Goal: Task Accomplishment & Management: Complete application form

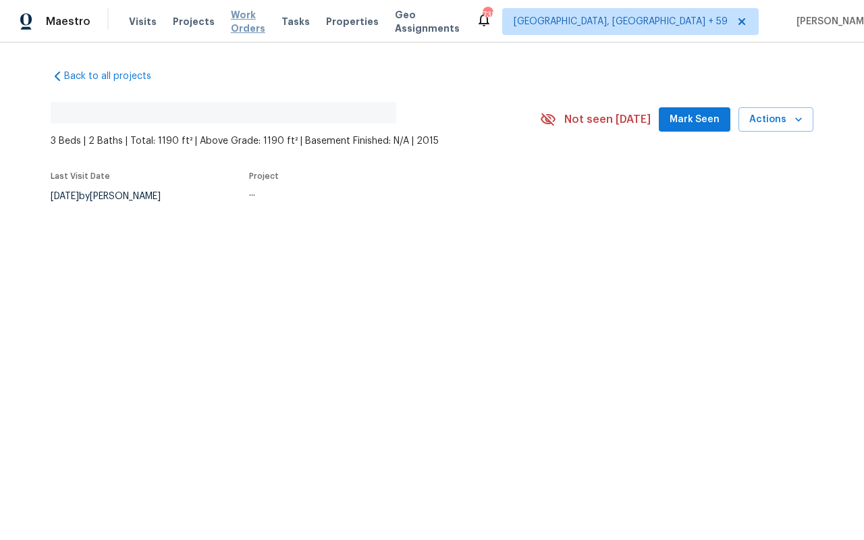
click at [232, 17] on span "Work Orders" at bounding box center [248, 21] width 34 height 27
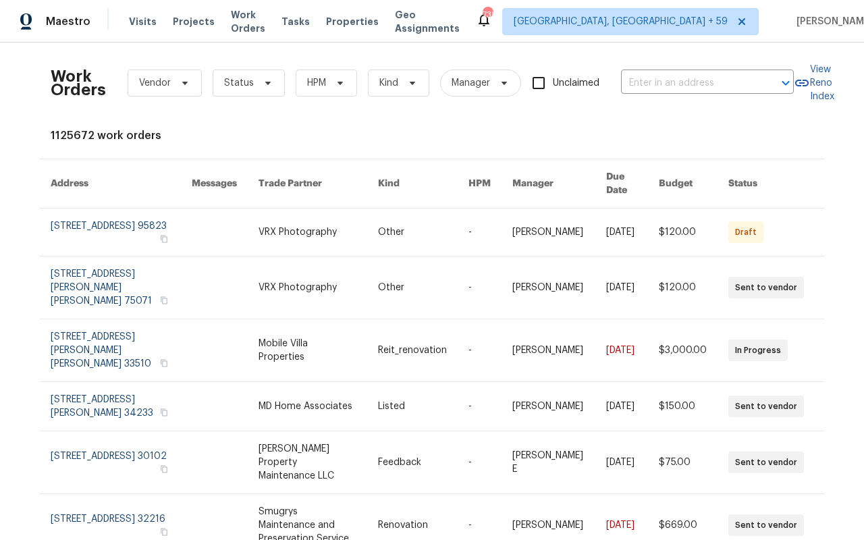
click at [620, 84] on div "Work Orders Vendor Status HPM Kind Manager Unclaimed ​" at bounding box center [422, 82] width 743 height 59
click at [630, 86] on input "text" at bounding box center [688, 83] width 135 height 21
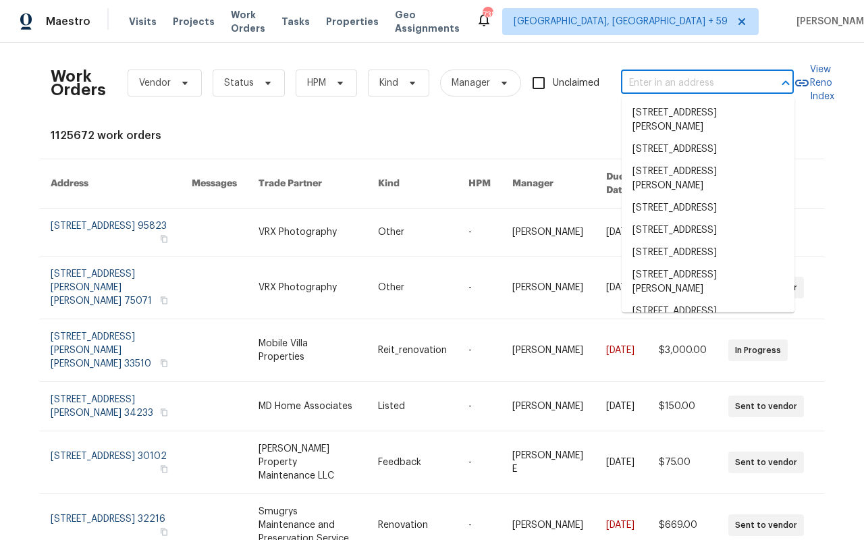
paste input "[STREET_ADDRESS][PERSON_NAME][US_STATE]"
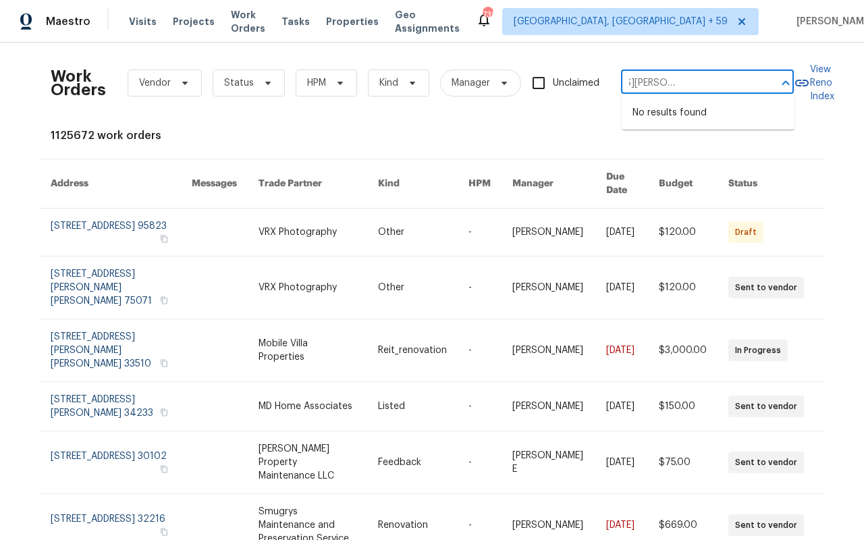
click at [678, 78] on input "[STREET_ADDRESS][PERSON_NAME][US_STATE]" at bounding box center [688, 83] width 135 height 21
drag, startPoint x: 727, startPoint y: 86, endPoint x: 833, endPoint y: 95, distance: 106.4
click at [813, 95] on div "Work Orders Vendor Status HPM Kind Manager Unclaimed [STREET_ADDRESS][PERSON_NA…" at bounding box center [432, 82] width 763 height 59
type input "[STREET_ADDRESS][PERSON_NAME]"
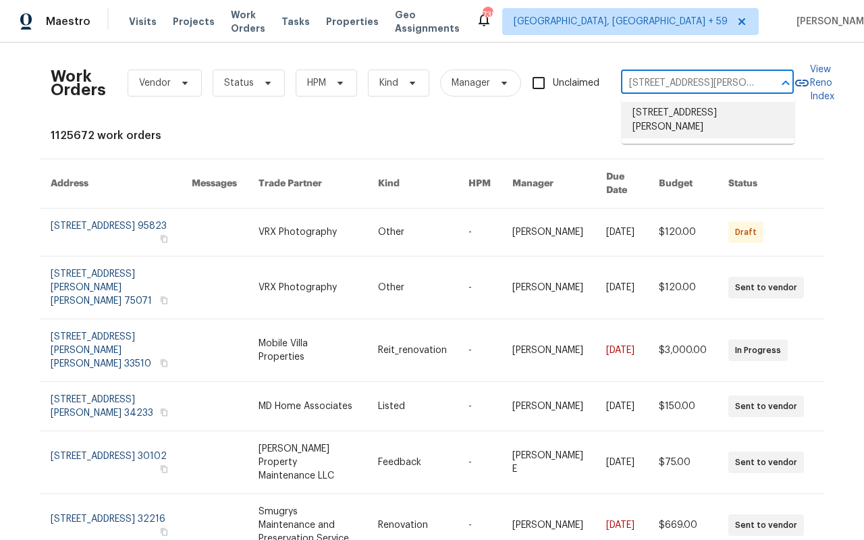
click at [723, 128] on li "[STREET_ADDRESS][PERSON_NAME]" at bounding box center [708, 120] width 173 height 36
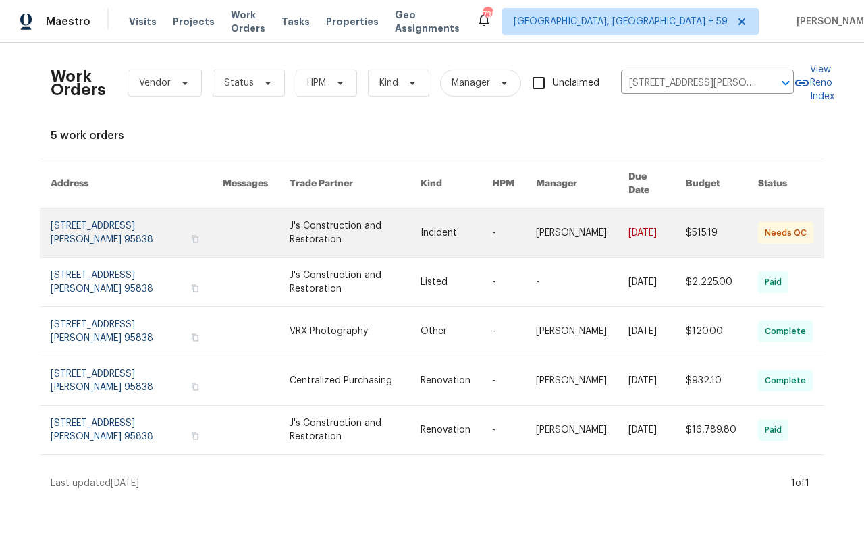
click at [99, 218] on link at bounding box center [137, 233] width 172 height 49
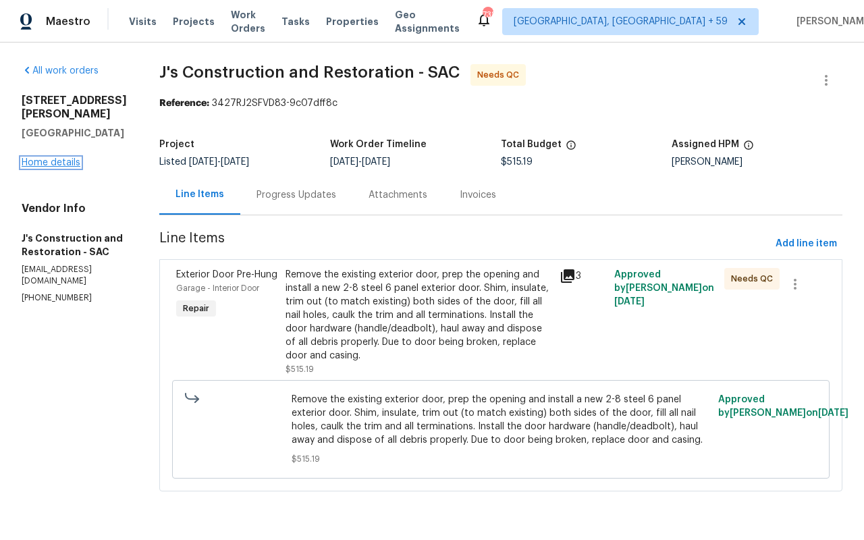
click at [39, 158] on link "Home details" at bounding box center [51, 162] width 59 height 9
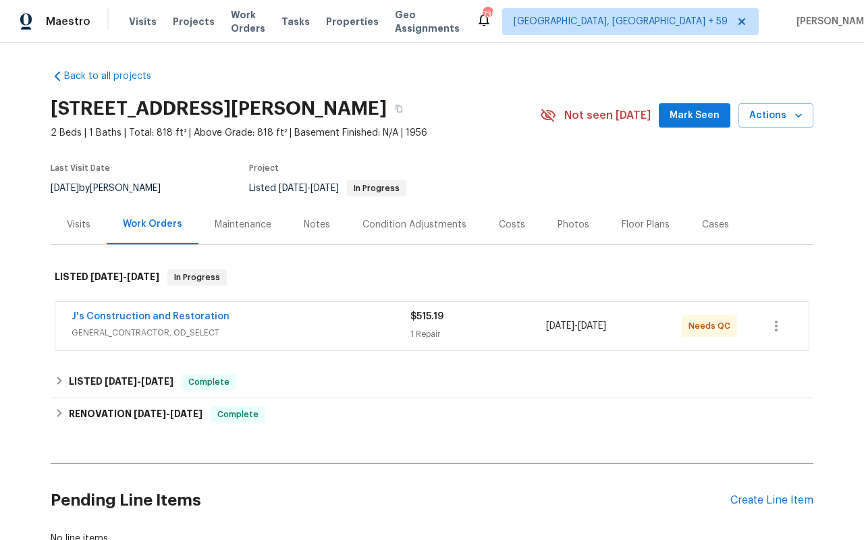
click at [76, 218] on div "Visits" at bounding box center [79, 224] width 24 height 13
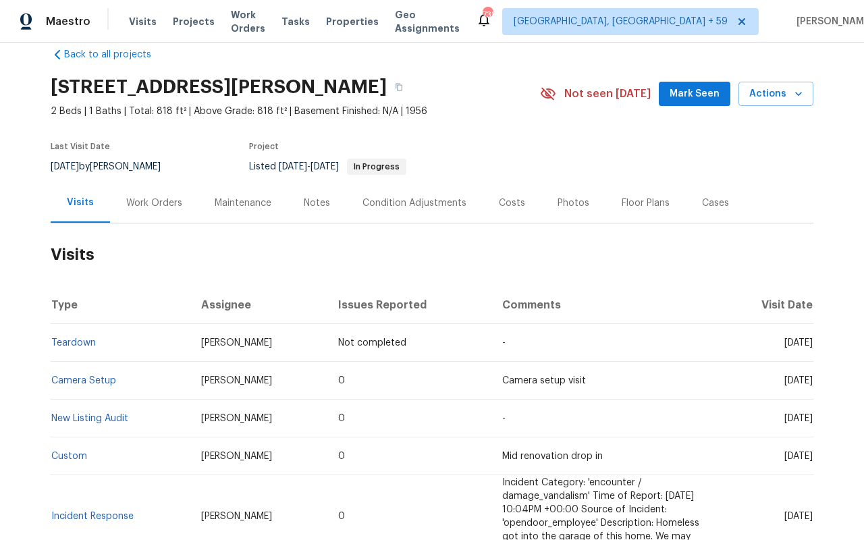
scroll to position [19, 0]
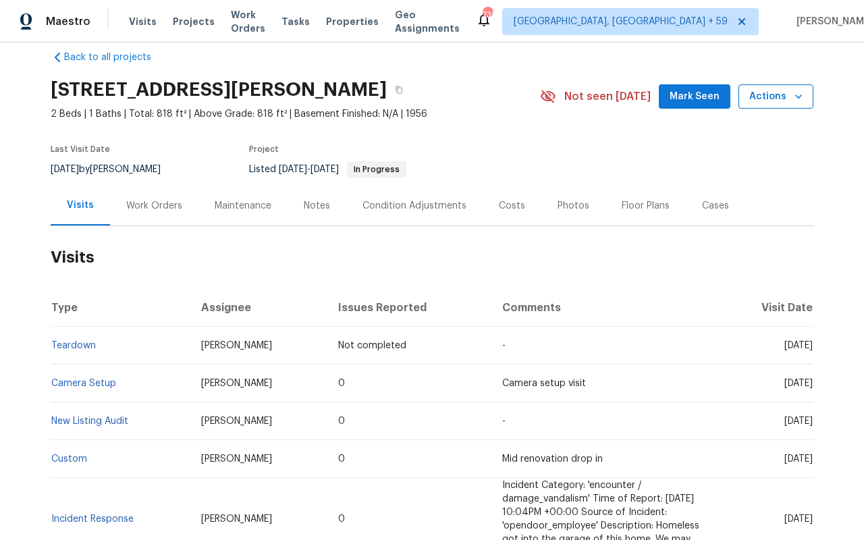
click at [764, 92] on span "Actions" at bounding box center [775, 96] width 53 height 17
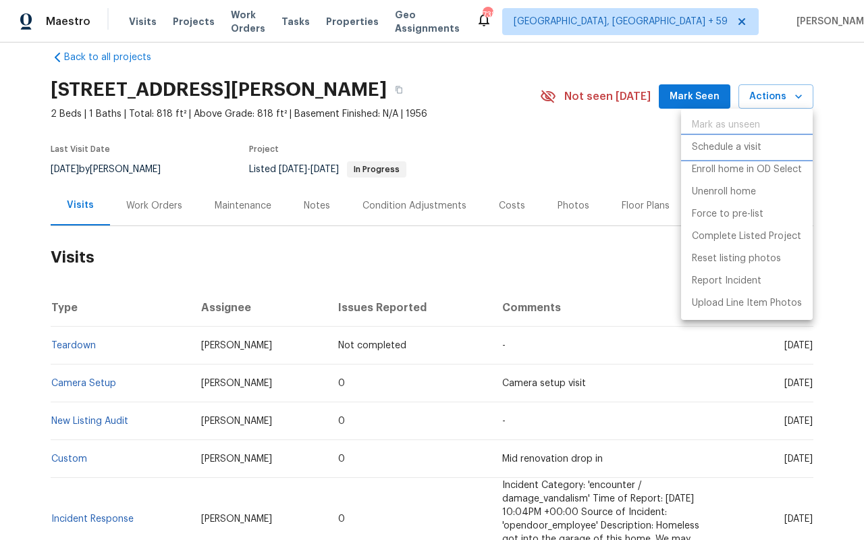
click at [736, 148] on p "Schedule a visit" at bounding box center [727, 147] width 70 height 14
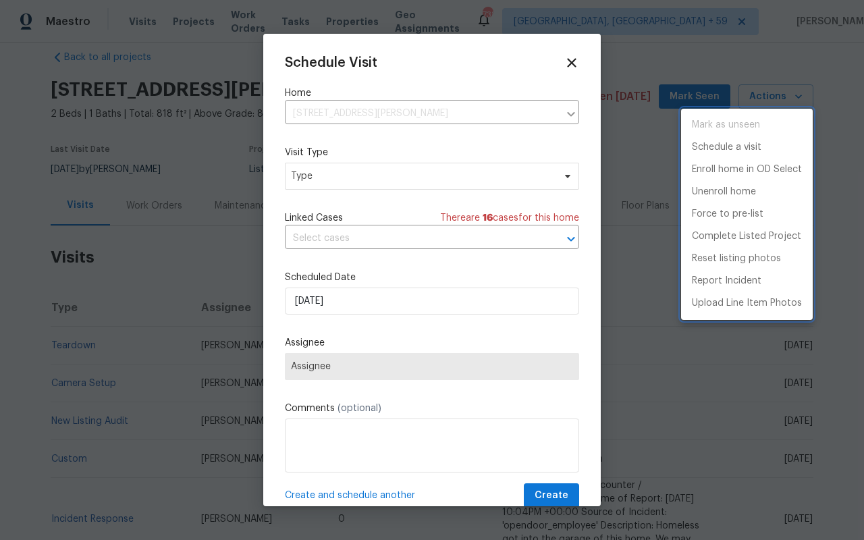
click at [409, 183] on div at bounding box center [432, 270] width 864 height 540
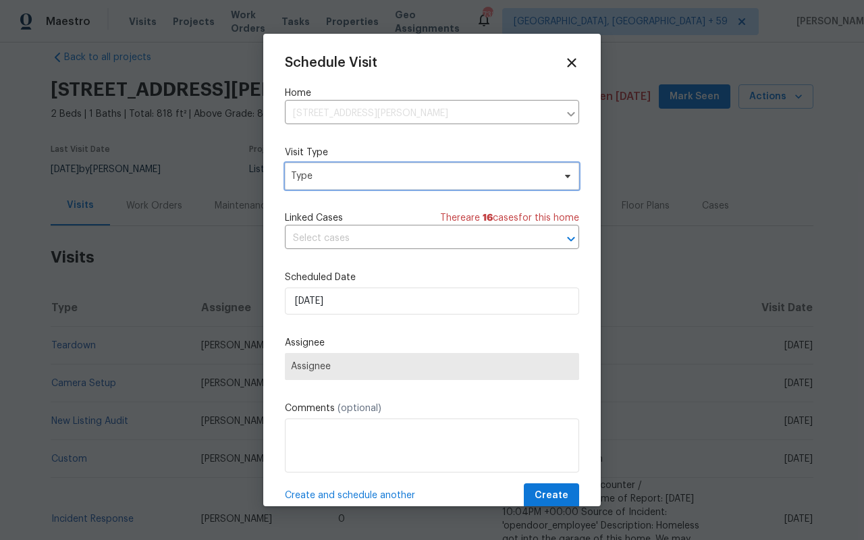
click at [403, 180] on span "Type" at bounding box center [422, 175] width 263 height 13
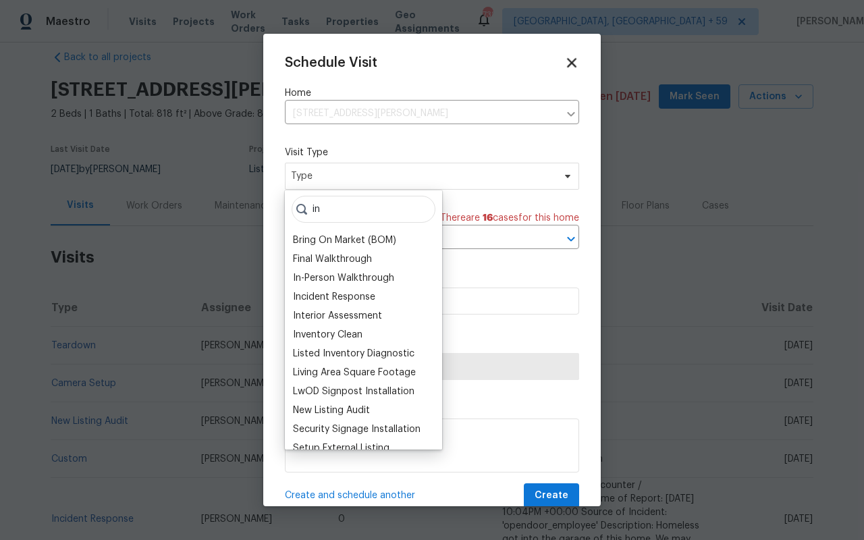
type input "in"
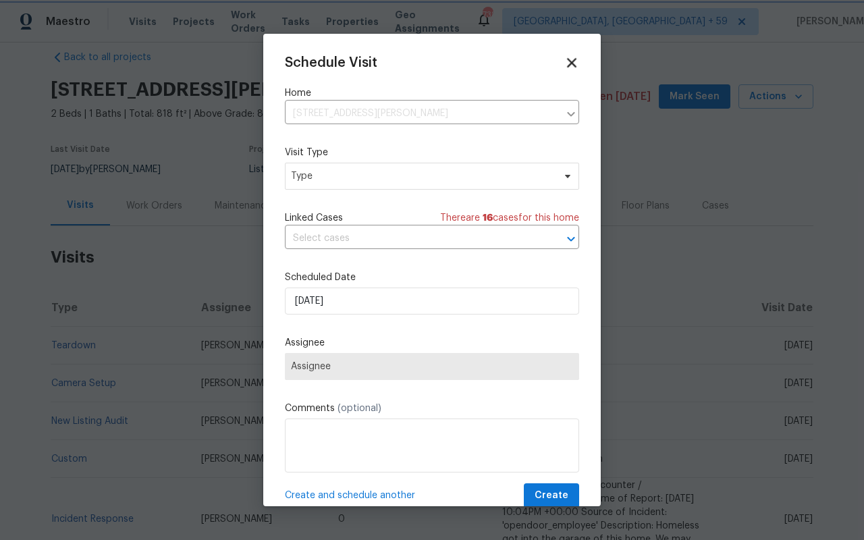
click at [567, 59] on icon at bounding box center [571, 62] width 9 height 9
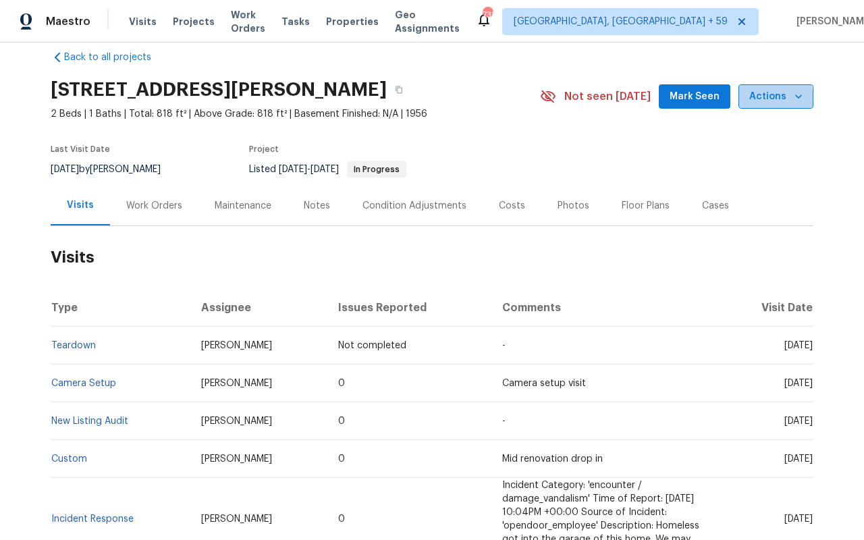
click at [754, 104] on span "Actions" at bounding box center [775, 96] width 53 height 17
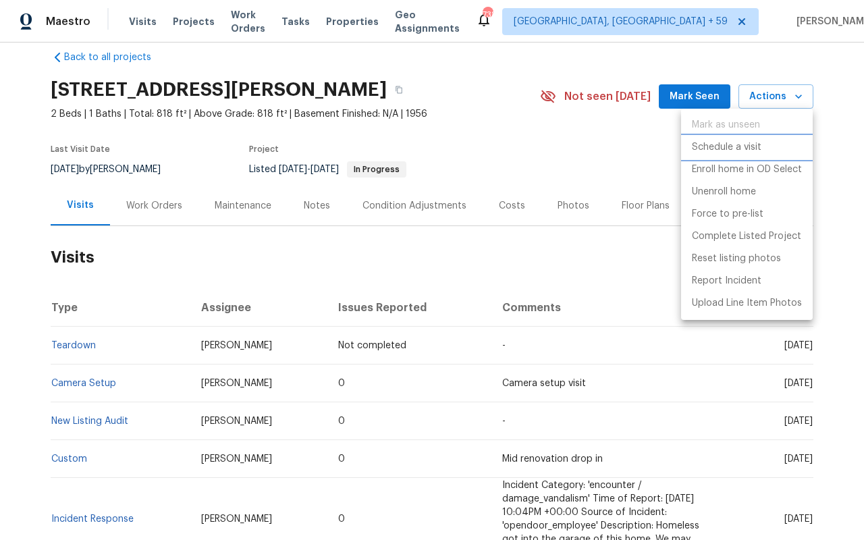
click at [740, 146] on p "Schedule a visit" at bounding box center [727, 147] width 70 height 14
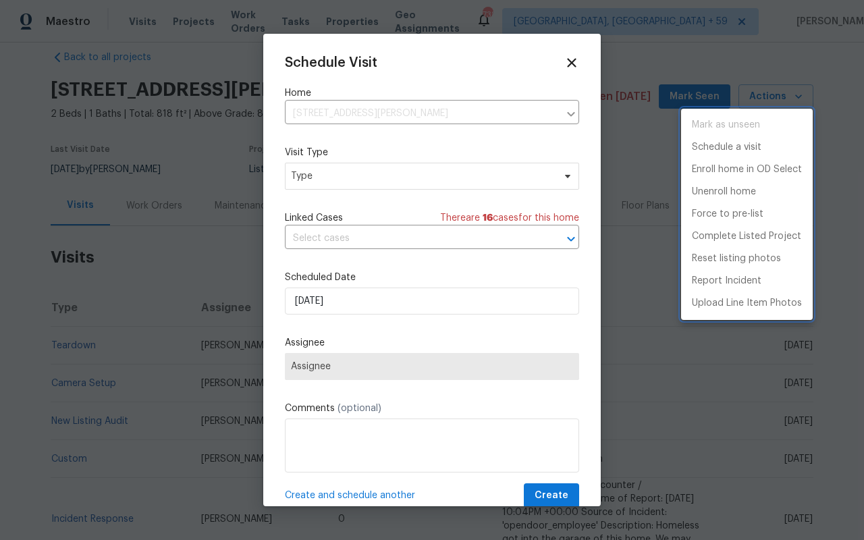
click at [390, 177] on div at bounding box center [432, 270] width 864 height 540
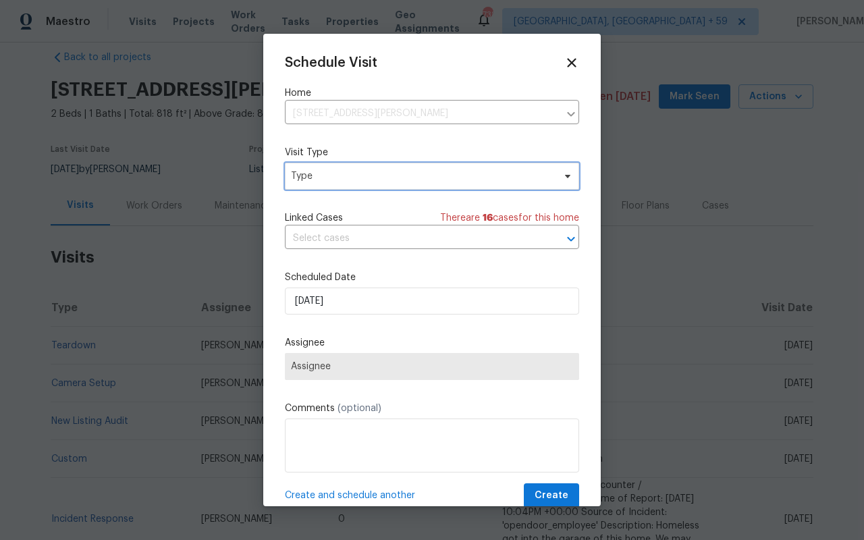
click at [367, 177] on span "Type" at bounding box center [422, 175] width 263 height 13
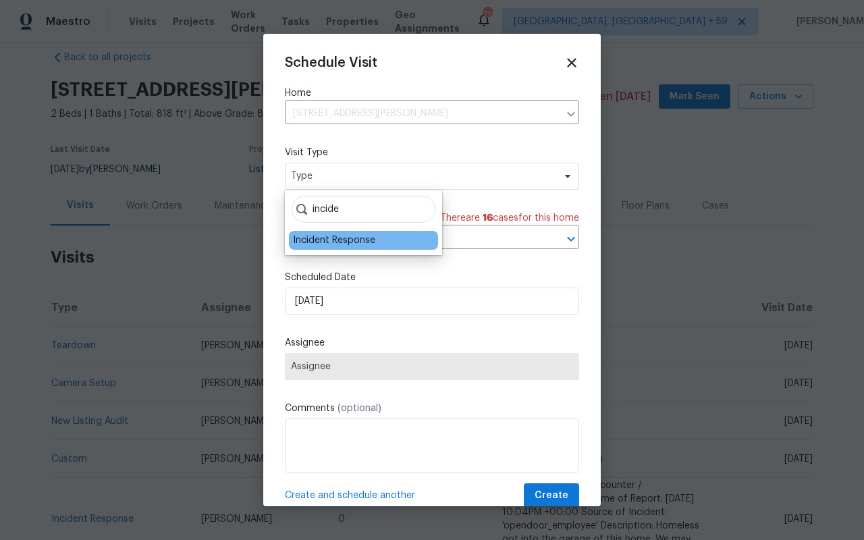
type input "incide"
click at [333, 240] on div "Incident Response" at bounding box center [334, 240] width 82 height 13
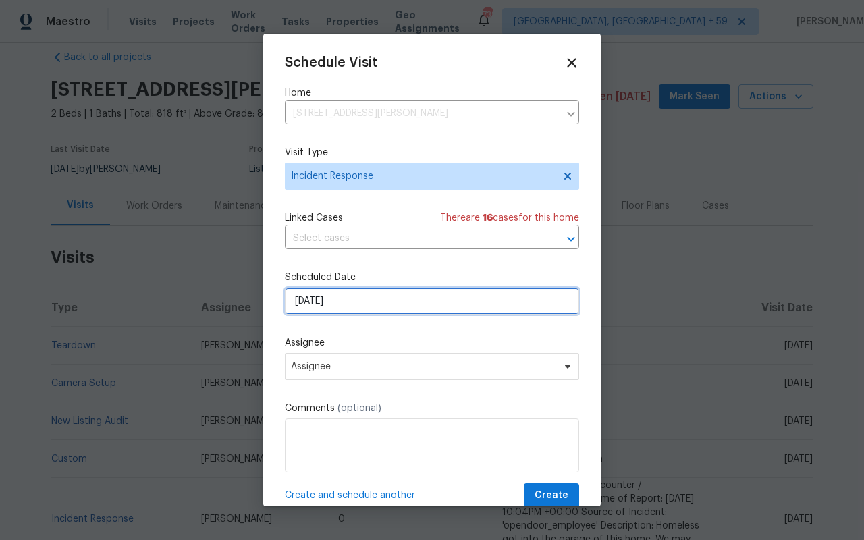
click at [325, 299] on input "[DATE]" at bounding box center [432, 301] width 294 height 27
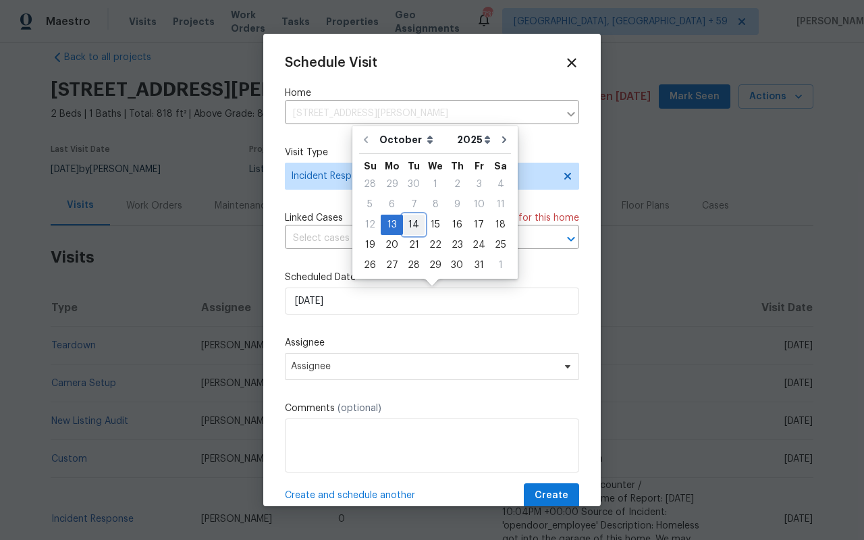
click at [408, 225] on div "14" at bounding box center [414, 224] width 22 height 19
type input "[DATE]"
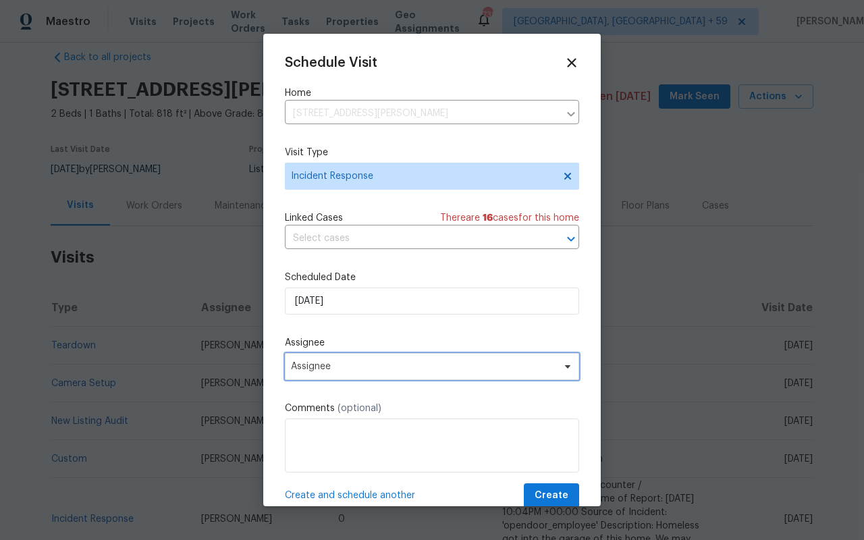
click at [329, 370] on span "Assignee" at bounding box center [423, 366] width 265 height 11
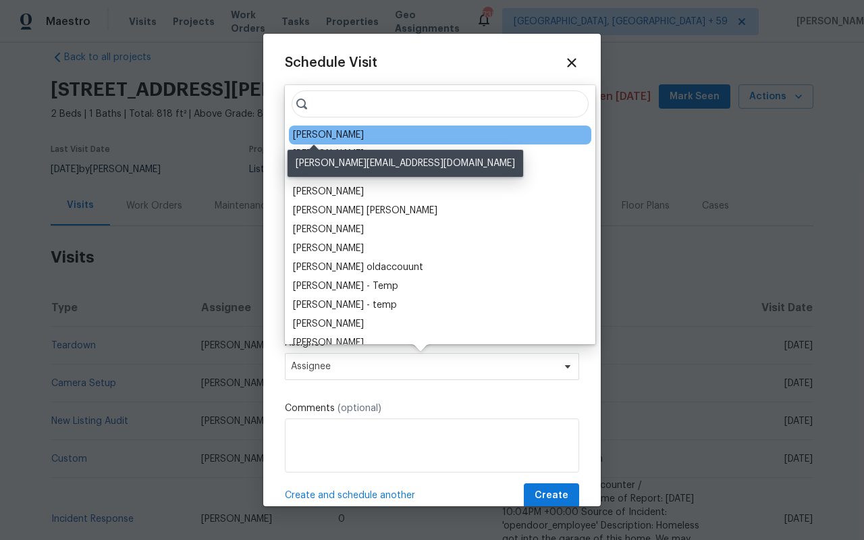
click at [332, 135] on div "[PERSON_NAME]" at bounding box center [328, 134] width 71 height 13
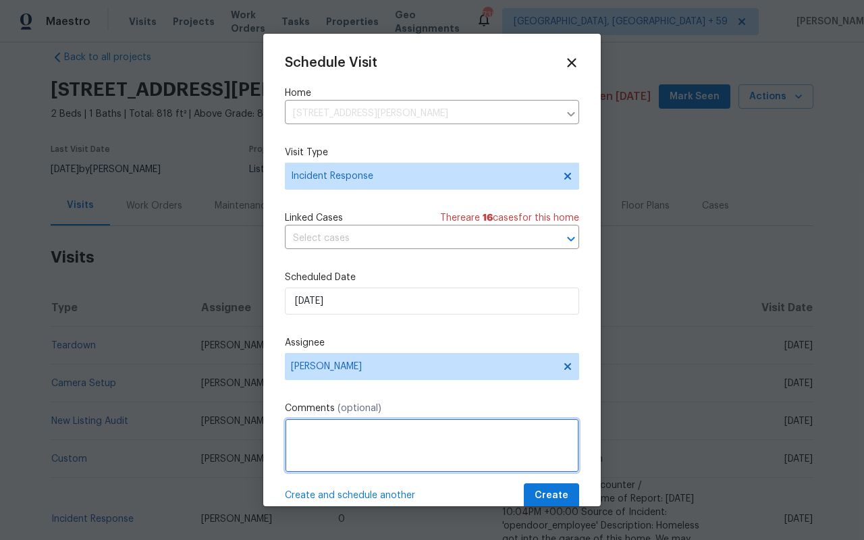
click at [313, 460] on textarea at bounding box center [432, 445] width 294 height 54
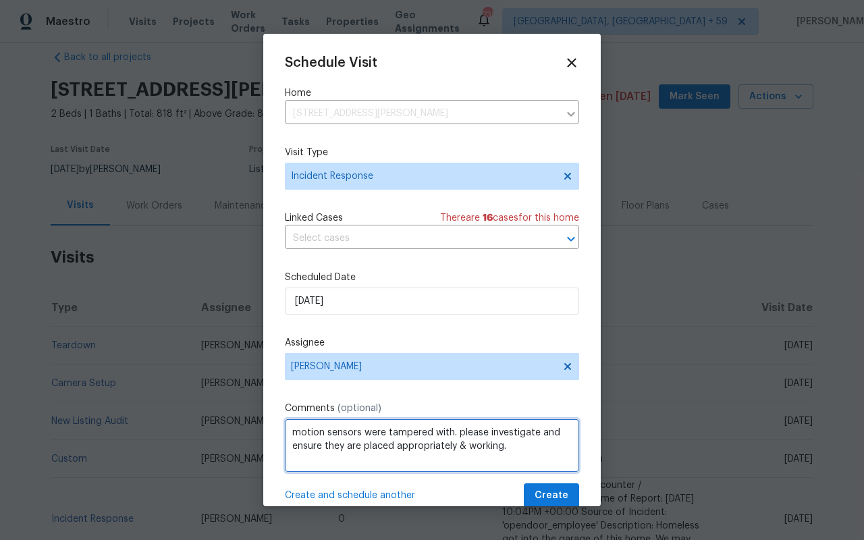
scroll to position [6, 0]
type textarea "motion sensors were tampered with. please investigate and ensure they are place…"
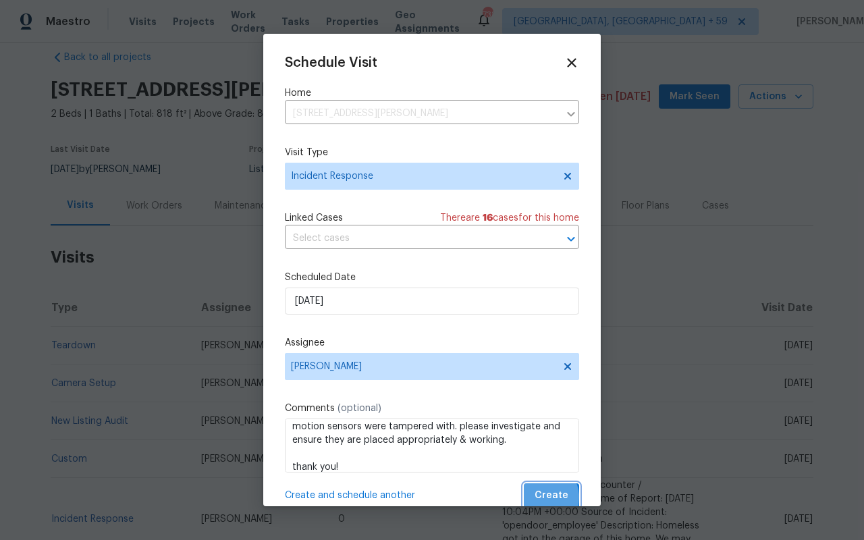
click at [543, 498] on span "Create" at bounding box center [552, 495] width 34 height 17
